Goal: Task Accomplishment & Management: Manage account settings

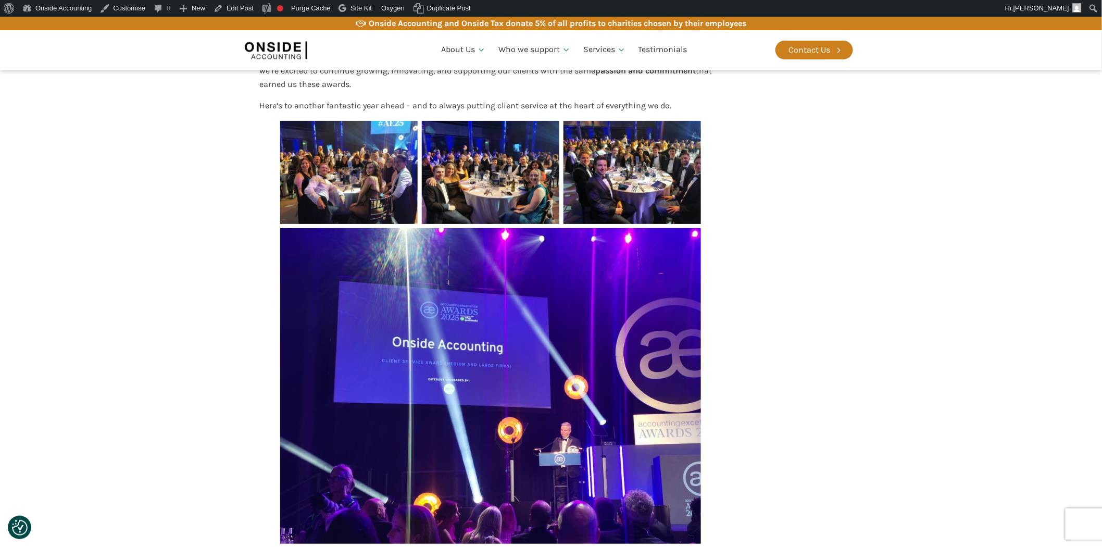
scroll to position [926, 0]
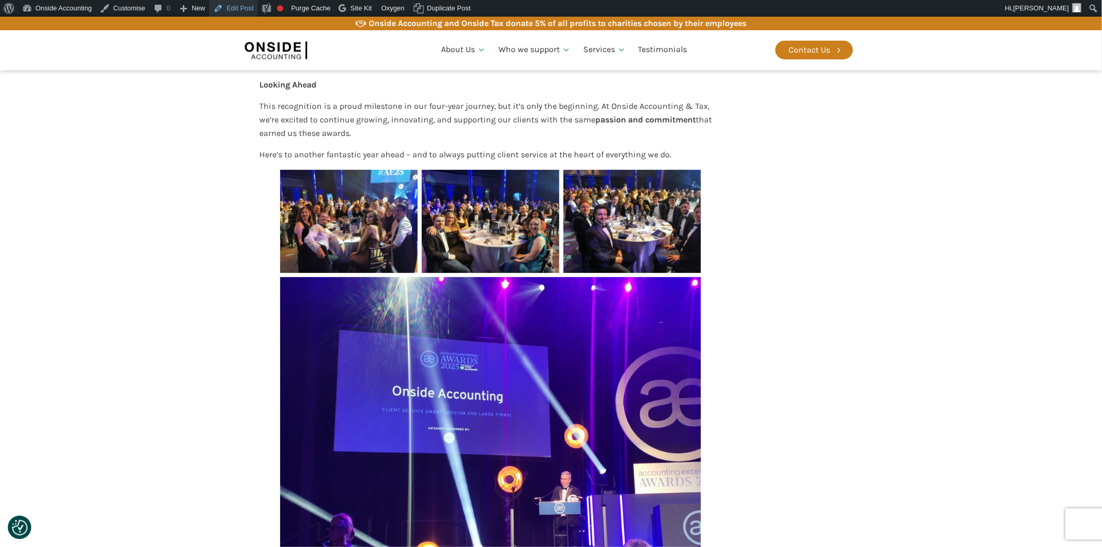
drag, startPoint x: 238, startPoint y: 7, endPoint x: 241, endPoint y: 13, distance: 5.8
click at [239, 6] on link "Edit Post" at bounding box center [233, 8] width 48 height 17
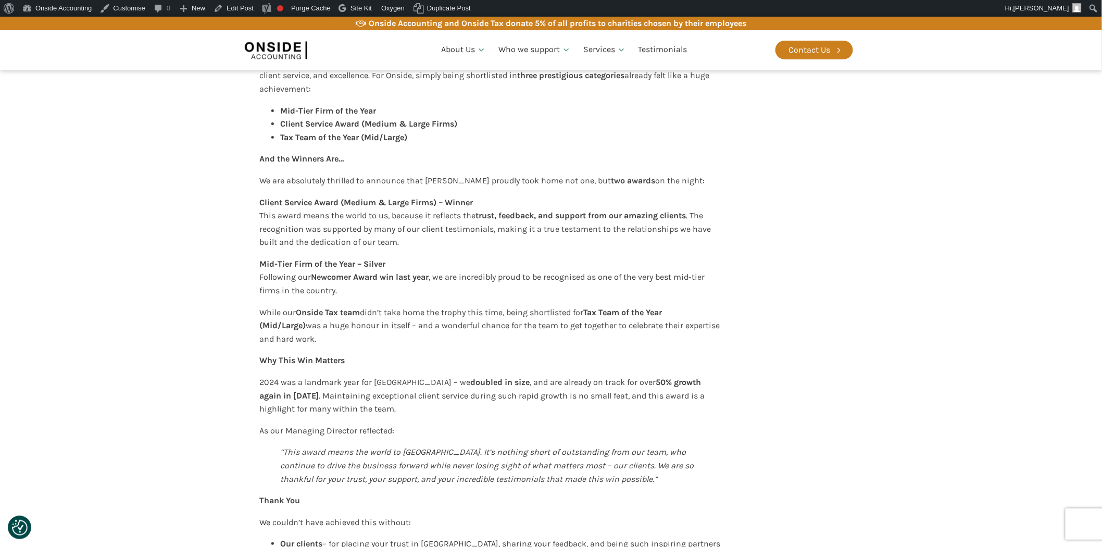
scroll to position [521, 0]
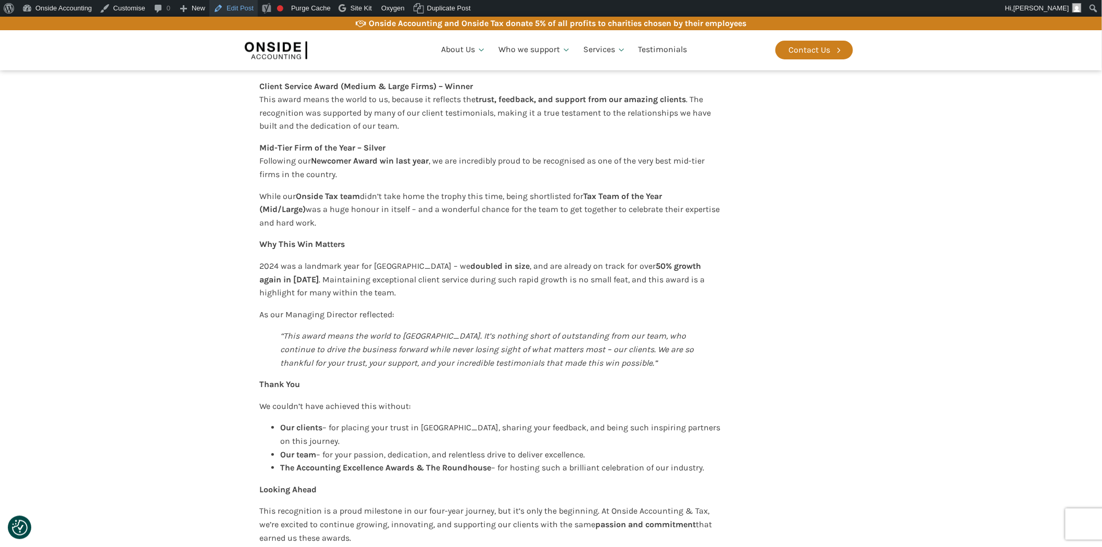
drag, startPoint x: 243, startPoint y: 5, endPoint x: 263, endPoint y: 52, distance: 51.1
click at [243, 5] on link "Edit Post" at bounding box center [233, 8] width 48 height 17
